Goal: Check status: Check status

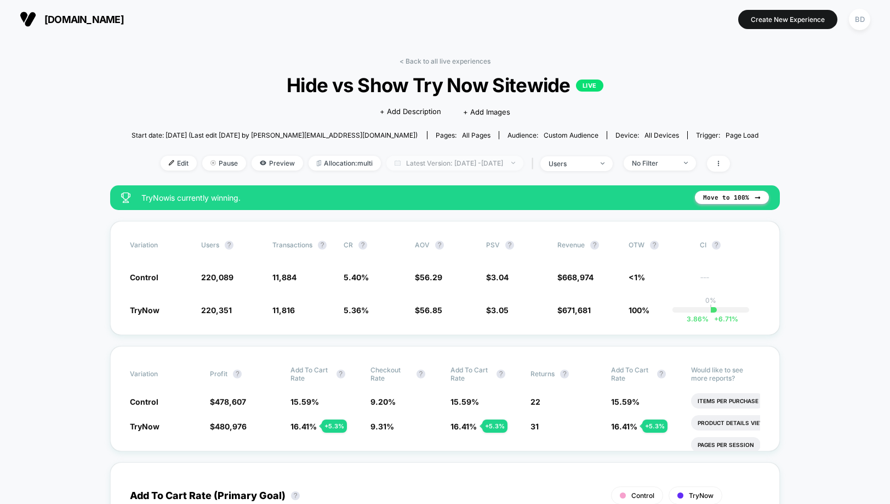
click at [474, 164] on span "Latest Version: [DATE] - [DATE]" at bounding box center [454, 163] width 137 height 15
select select "*"
select select "****"
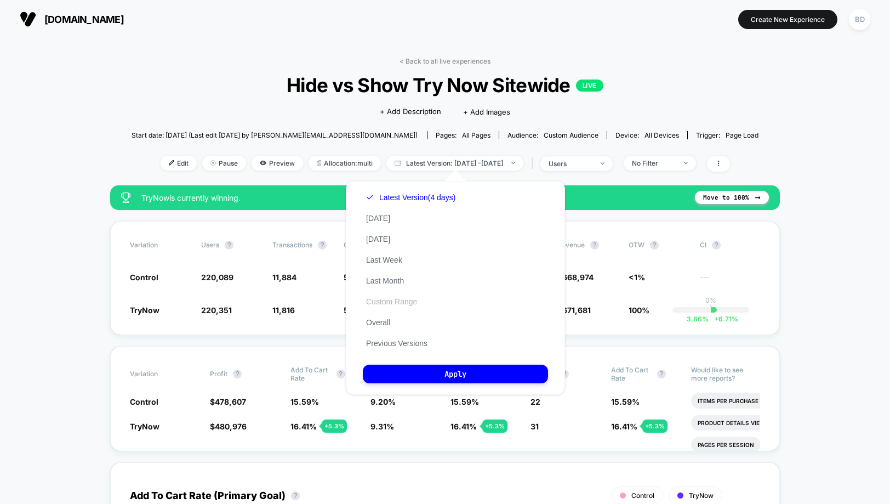
click at [400, 302] on button "Custom Range" at bounding box center [392, 302] width 58 height 10
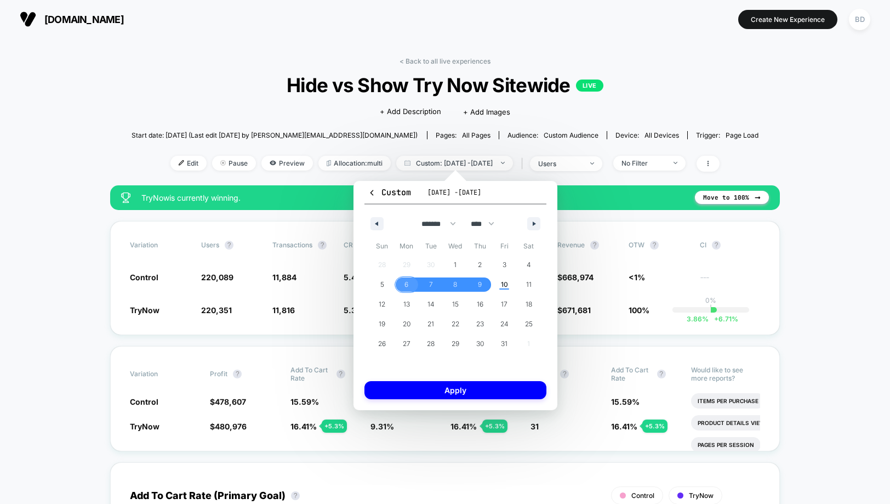
click at [410, 287] on span "6" at bounding box center [407, 284] width 25 height 14
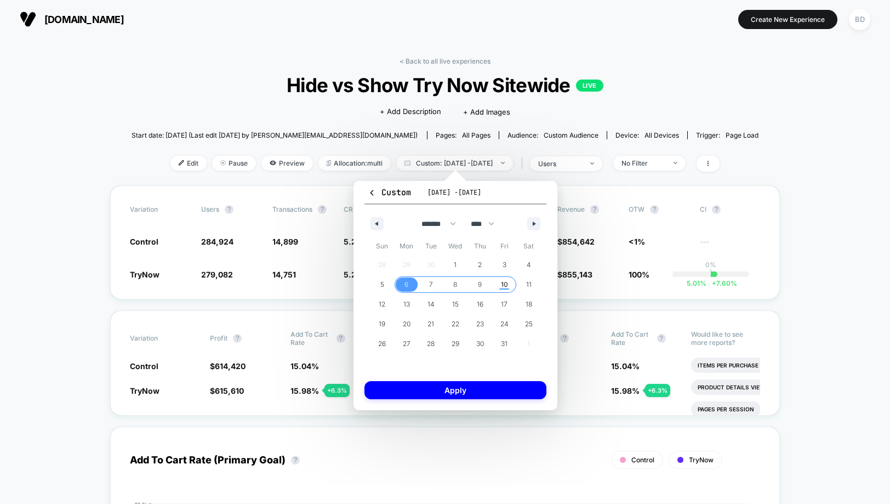
click at [502, 278] on span "10" at bounding box center [504, 285] width 7 height 20
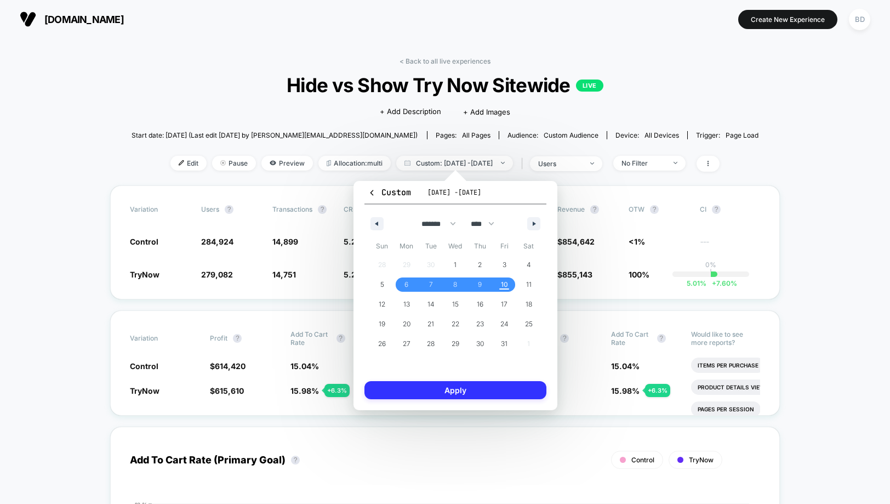
click at [458, 384] on button "Apply" at bounding box center [456, 390] width 182 height 18
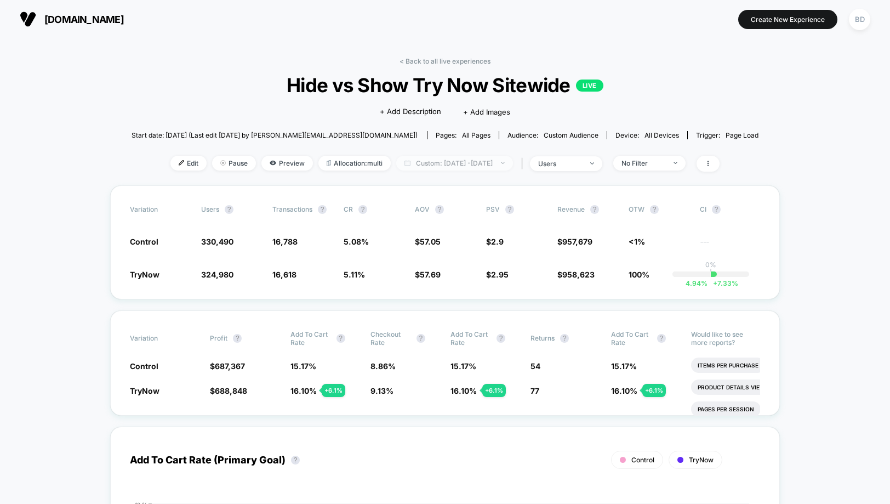
click at [456, 162] on span "Custom: [DATE] - [DATE]" at bounding box center [454, 163] width 117 height 15
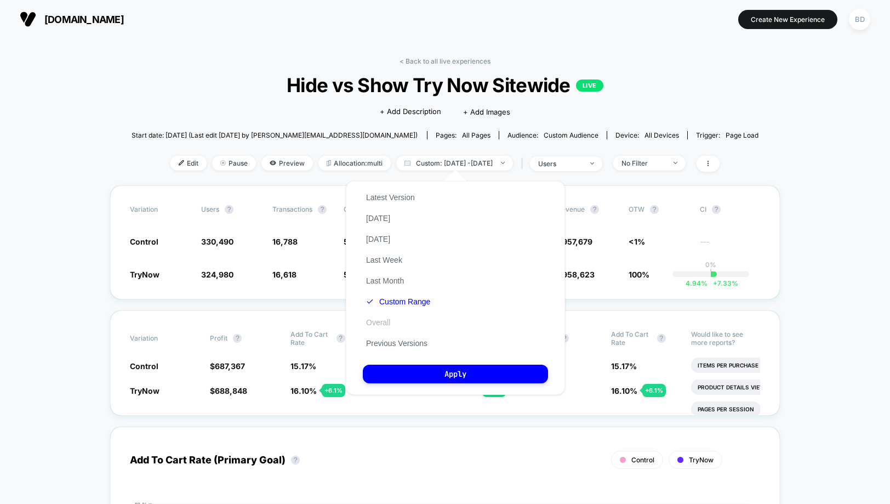
click at [384, 324] on button "Overall" at bounding box center [378, 322] width 31 height 10
click at [414, 377] on button "Apply" at bounding box center [455, 374] width 185 height 19
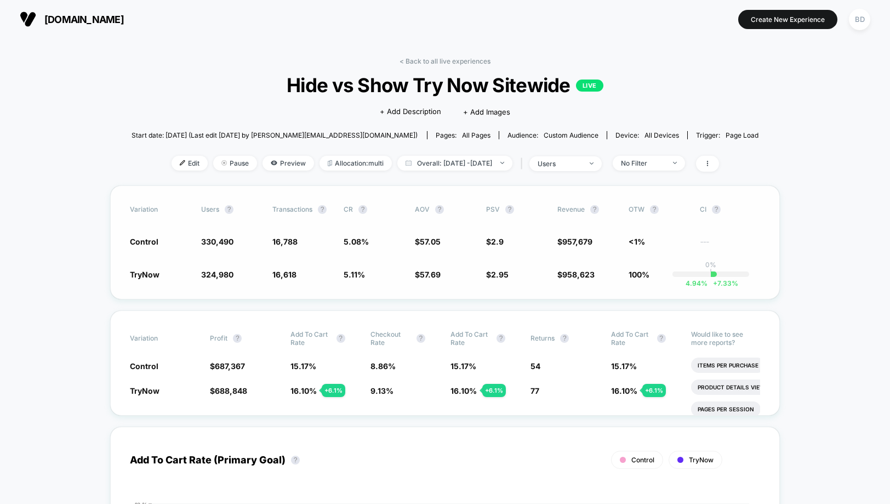
click at [118, 273] on div "Variation users ? Transactions ? CR ? AOV ? PSV ? Revenue ? OTW ? CI ? Control …" at bounding box center [445, 242] width 670 height 114
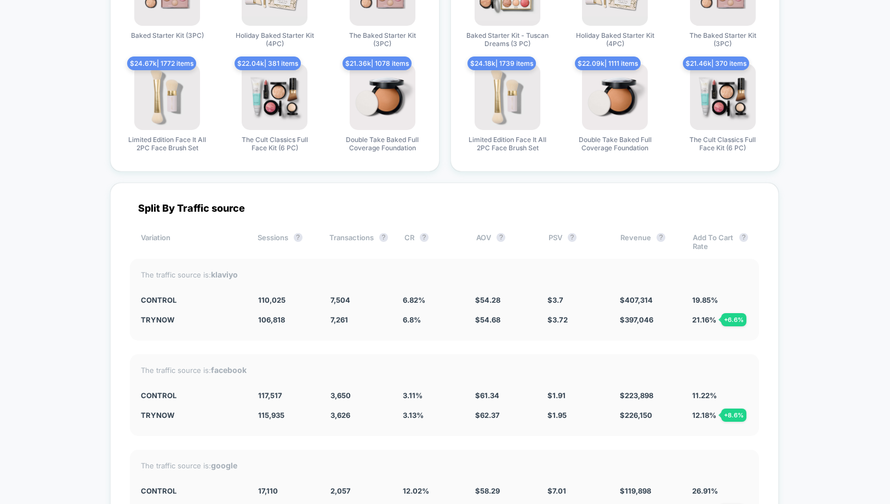
scroll to position [2919, 0]
